Goal: Task Accomplishment & Management: Manage account settings

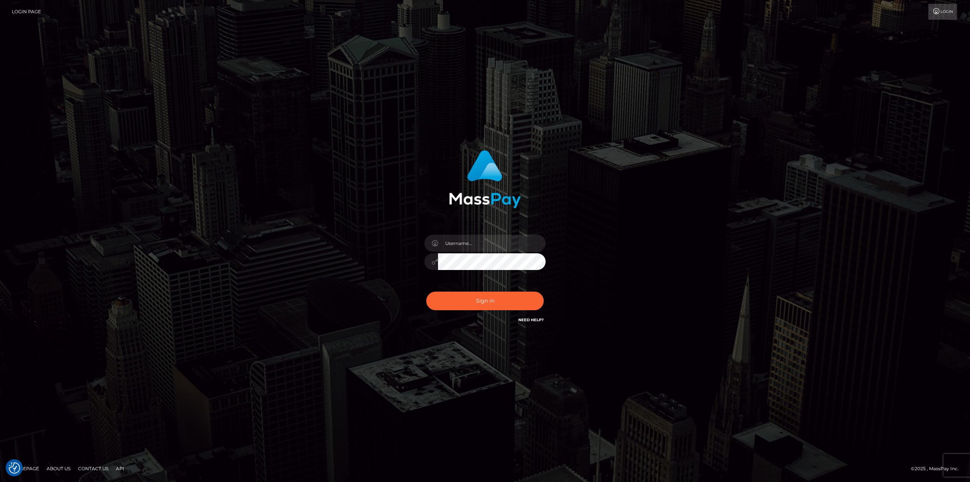
checkbox input "true"
type input "gmjobin"
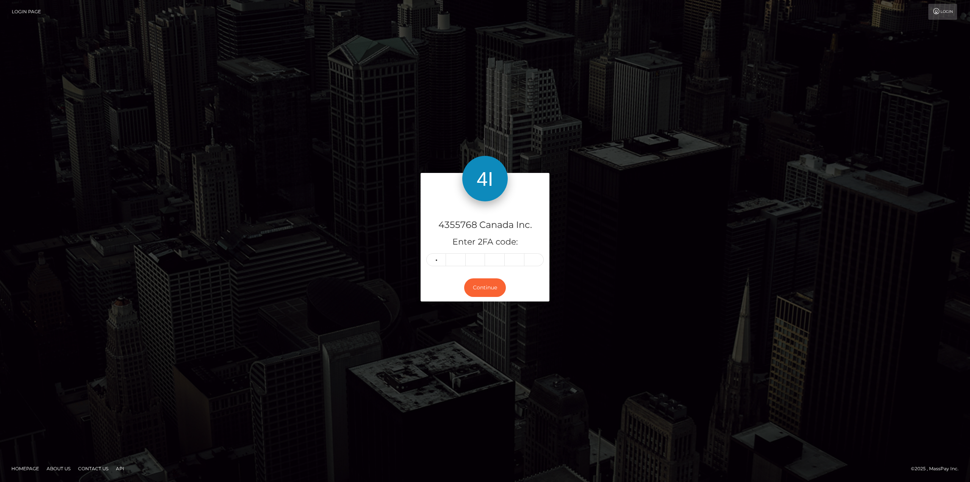
type input "2"
type input "7"
type input "9"
type input "3"
type input "2"
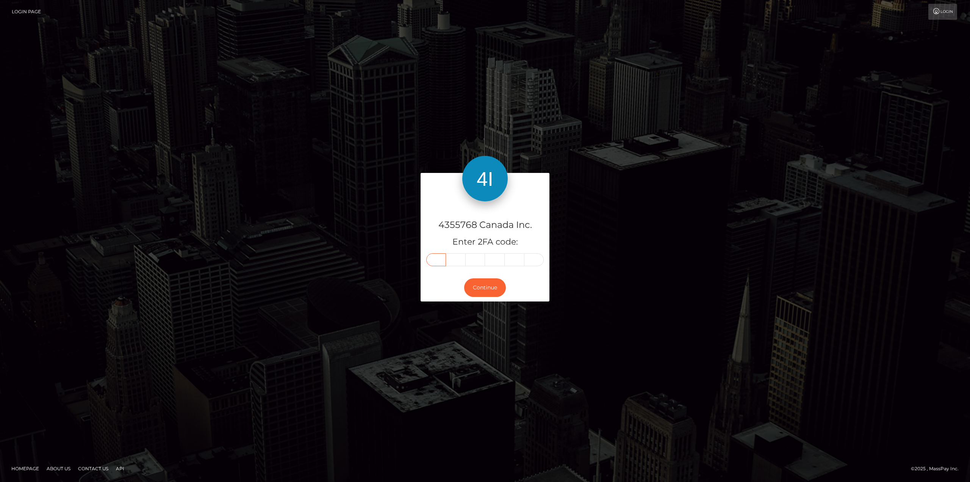
type input "2"
type input "3"
type input "7"
type input "9"
type input "3"
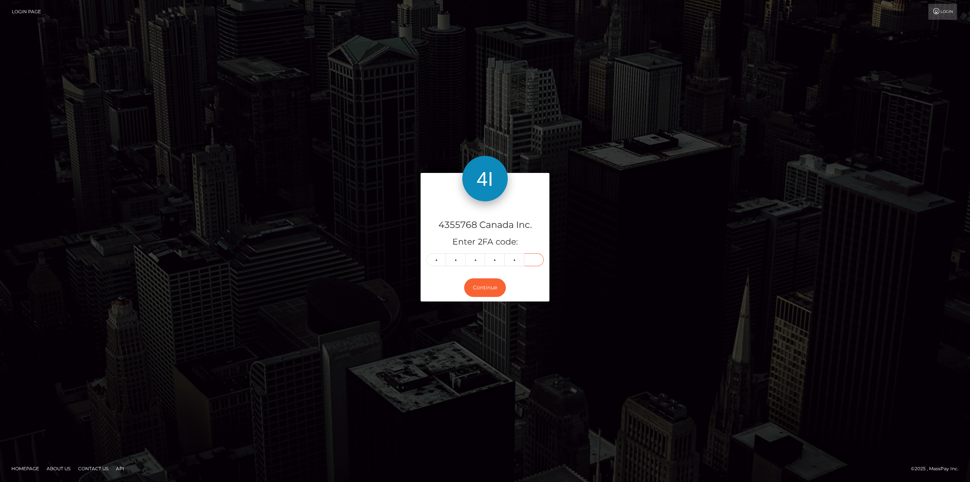
type input "2"
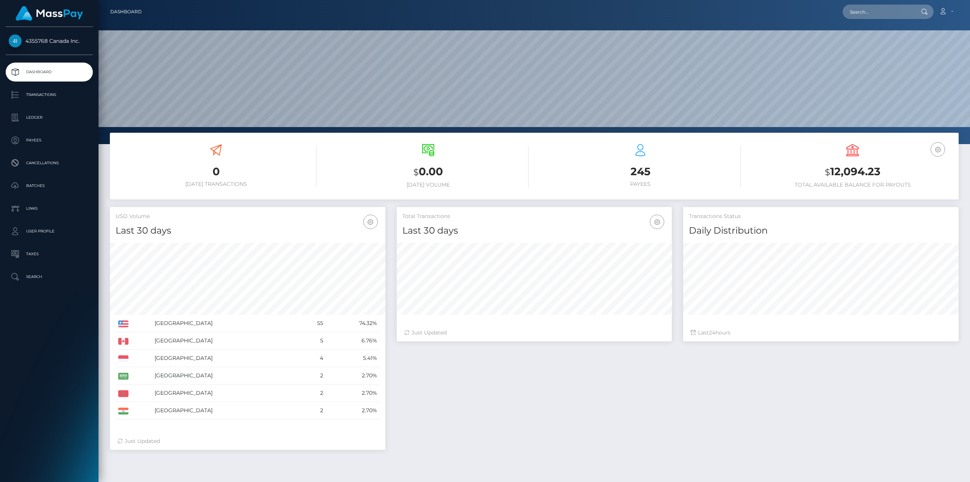
scroll to position [135, 275]
